Goal: Task Accomplishment & Management: Use online tool/utility

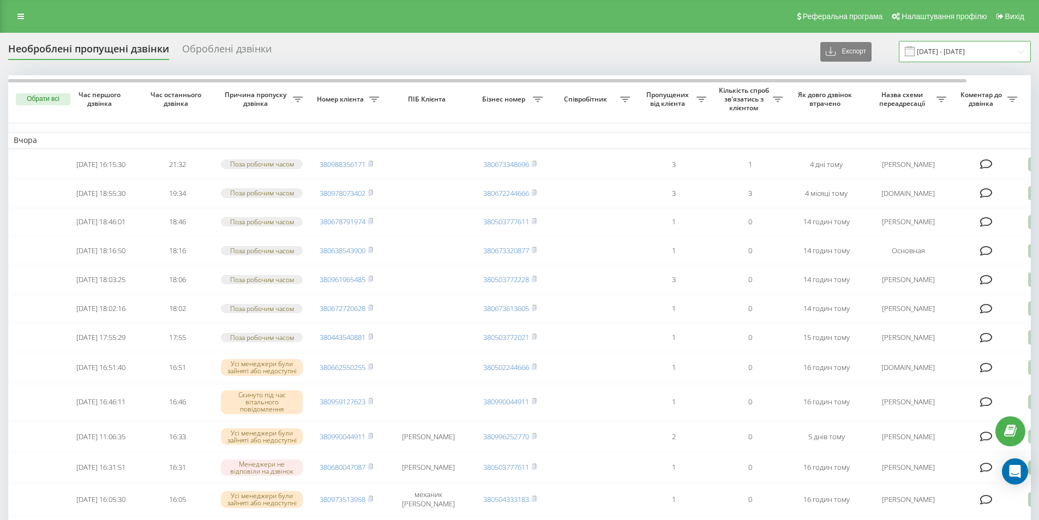
click at [979, 53] on input "[DATE] - [DATE]" at bounding box center [965, 51] width 132 height 21
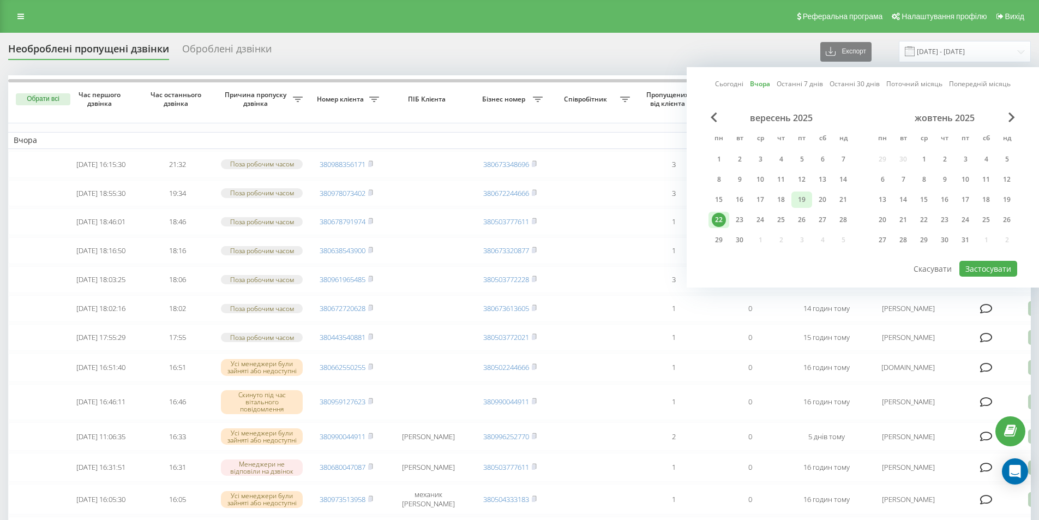
click at [806, 202] on div "19" at bounding box center [802, 200] width 14 height 14
click at [720, 220] on div "22" at bounding box center [719, 220] width 14 height 14
click at [992, 272] on button "Застосувати" at bounding box center [989, 269] width 58 height 16
type input "[DATE] - [DATE]"
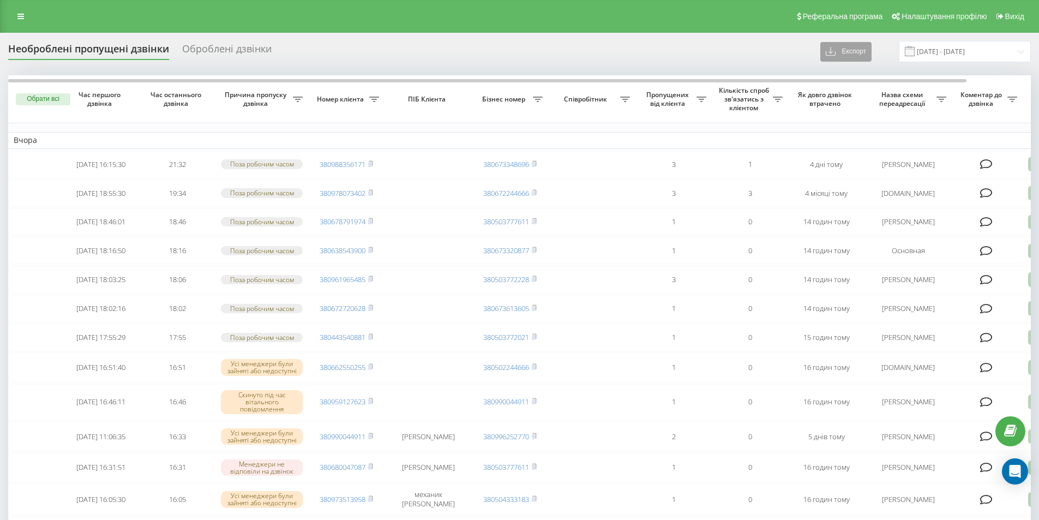
click at [868, 50] on button "Експорт" at bounding box center [845, 52] width 51 height 20
click at [846, 94] on span ".xlsx" at bounding box center [838, 91] width 16 height 10
